Goal: Subscribe to service/newsletter

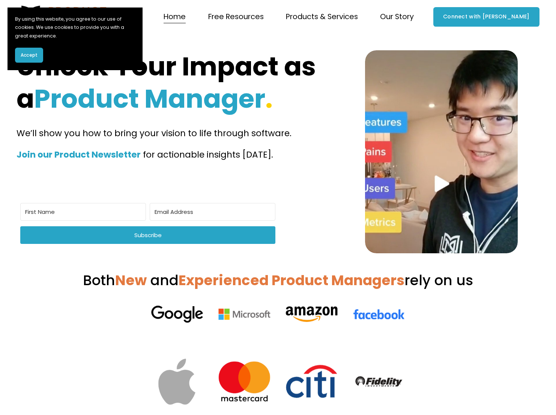
click at [18, 54] on button "Accept" at bounding box center [29, 55] width 28 height 15
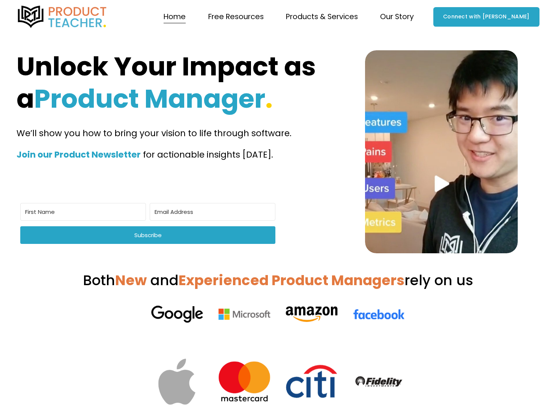
click at [0, 0] on span "Courses" at bounding box center [0, 0] width 0 height 0
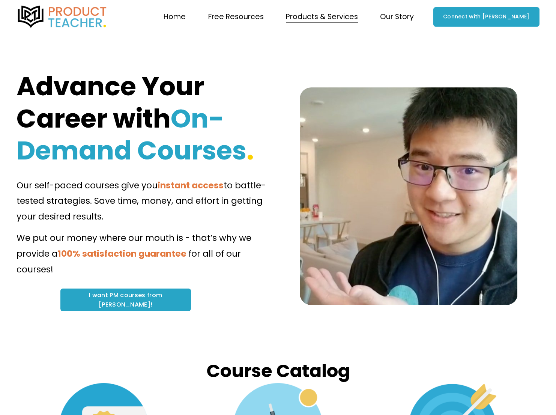
click at [0, 0] on span "Newsletter" at bounding box center [0, 0] width 0 height 0
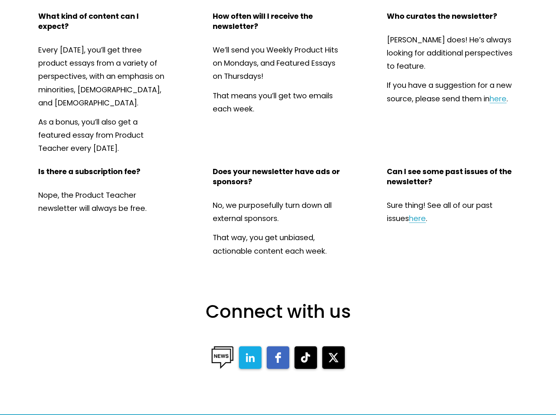
scroll to position [663, 0]
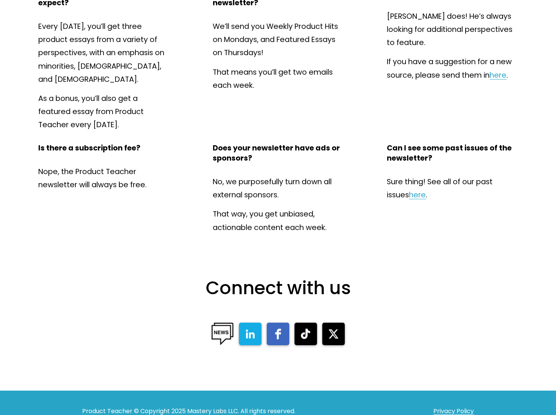
click at [422, 189] on link "here" at bounding box center [417, 194] width 17 height 11
